Goal: Task Accomplishment & Management: Use online tool/utility

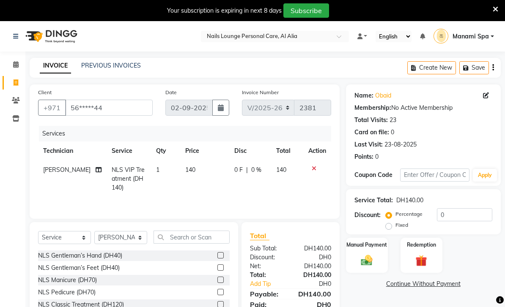
select select "6884"
select select "service"
select select "90054"
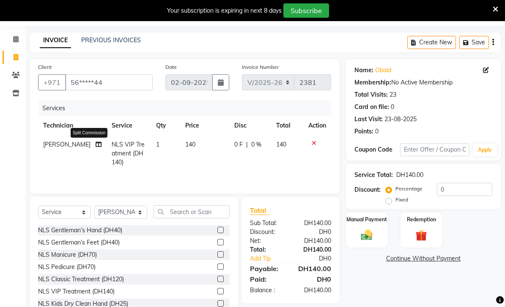
click at [96, 144] on icon at bounding box center [99, 145] width 6 height 6
select select "90054"
select select "71417"
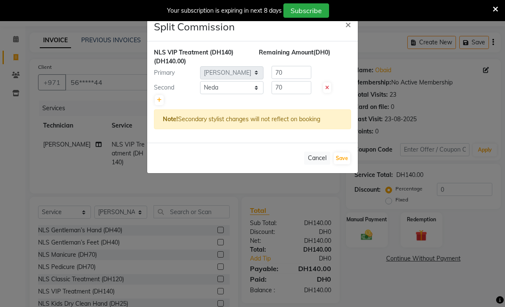
click at [75, 162] on ngb-modal-window "Split Commission × NLS VIP Treatment (DH140) (DH140.00) Remaining Amount (DH0) …" at bounding box center [252, 153] width 505 height 307
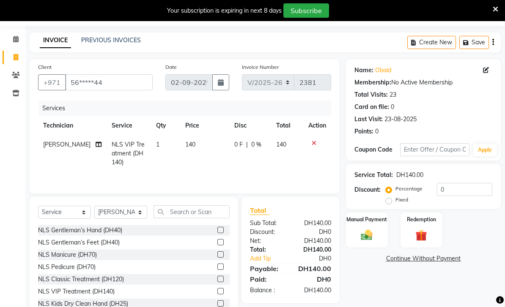
click at [366, 234] on img at bounding box center [366, 235] width 19 height 13
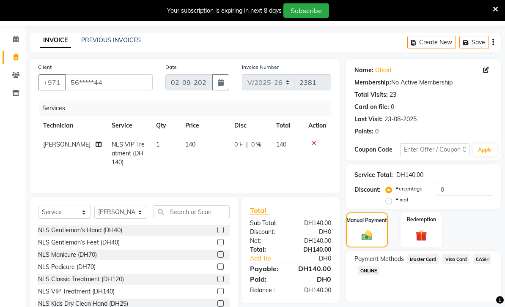
click at [455, 262] on span "Visa Card" at bounding box center [455, 260] width 27 height 10
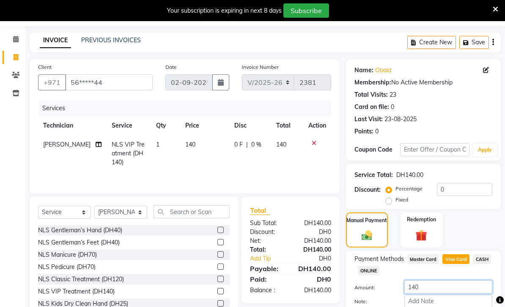
click at [442, 294] on input "140" at bounding box center [448, 287] width 88 height 13
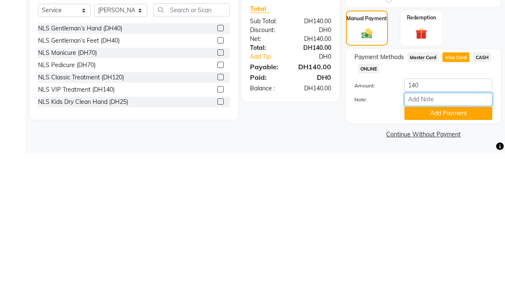
click at [435, 247] on input "Note:" at bounding box center [448, 253] width 88 height 13
type input "14252445"
click at [466, 261] on button "Add Payment" at bounding box center [448, 267] width 88 height 13
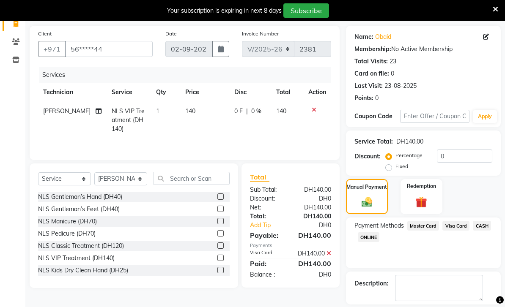
scroll to position [71, 0]
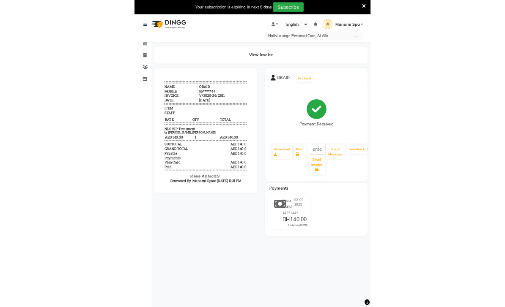
scroll to position [21, 0]
